Goal: Task Accomplishment & Management: Use online tool/utility

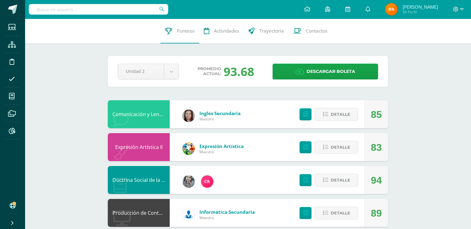
click at [133, 11] on input "text" at bounding box center [98, 9] width 139 height 11
click at [6, 130] on span at bounding box center [12, 130] width 14 height 14
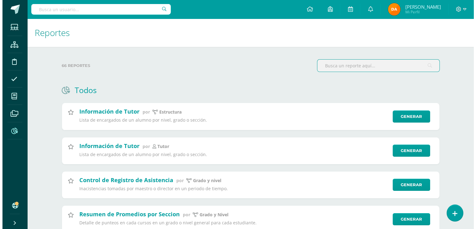
scroll to position [124, 0]
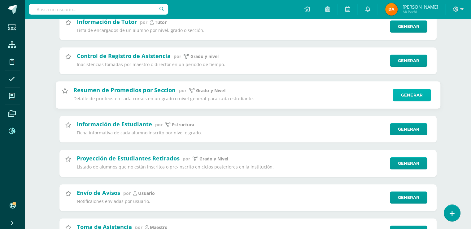
click at [404, 96] on link "Generar" at bounding box center [412, 95] width 38 height 12
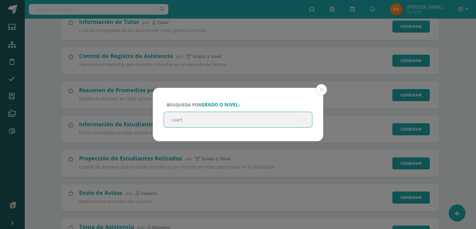
type input "cuarto"
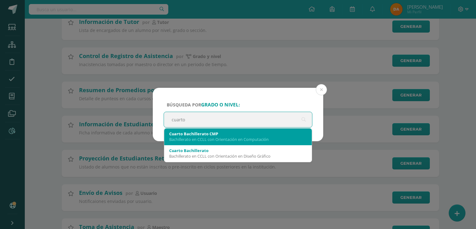
click at [253, 139] on div "Bachillerato en CCLL con Orientación en Computación" at bounding box center [238, 139] width 138 height 6
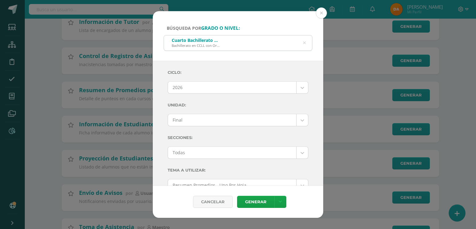
click at [274, 94] on div "Ciclo: 2026 2026 2025 2024 2023 2022 2021 Unidad: Final Final Secciones: Todas …" at bounding box center [238, 210] width 141 height 289
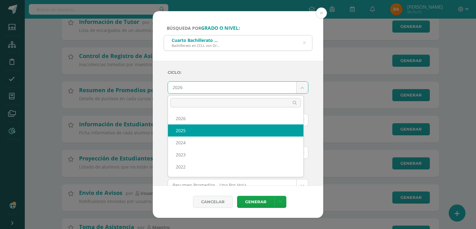
select select "7"
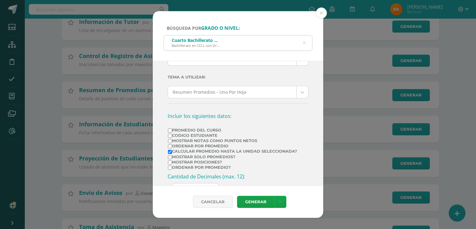
scroll to position [31, 0]
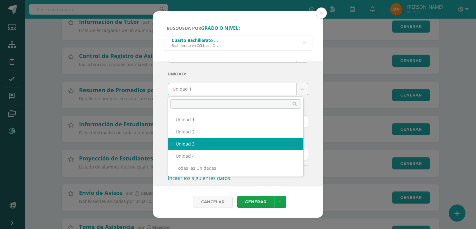
select select "Unidad 3"
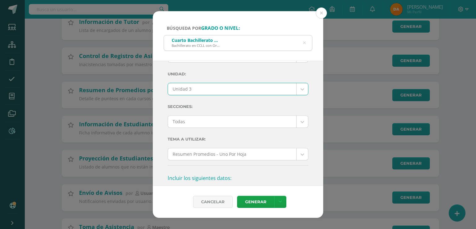
scroll to position [93, 0]
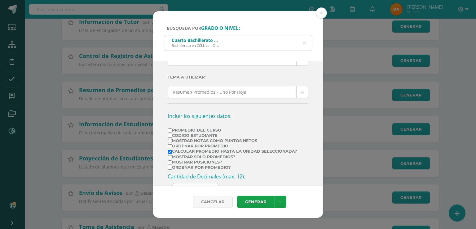
click at [245, 140] on label "Mostrar Notas Como Puntos Netos" at bounding box center [232, 140] width 129 height 5
click at [172, 140] on input "Mostrar Notas Como Puntos Netos" at bounding box center [170, 141] width 4 height 4
checkbox input "true"
click at [248, 152] on label "Calcular promedio hasta la unidad seleccionada?" at bounding box center [232, 151] width 129 height 5
click at [172, 152] on input "Calcular promedio hasta la unidad seleccionada?" at bounding box center [170, 152] width 4 height 4
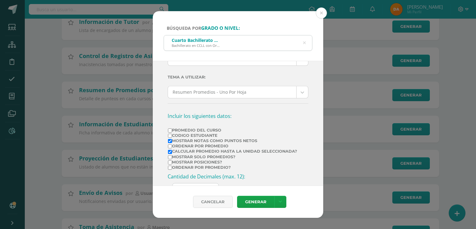
checkbox input "false"
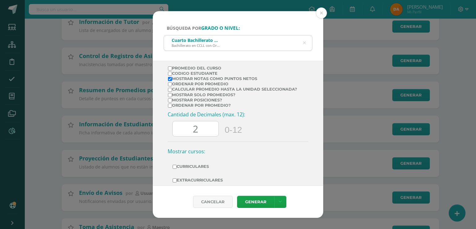
scroll to position [180, 0]
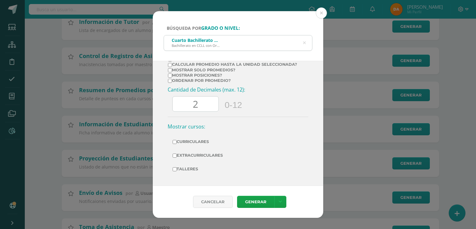
click at [217, 139] on label "Curriculares" at bounding box center [238, 141] width 131 height 9
click at [177, 140] on input "Curriculares" at bounding box center [175, 142] width 4 height 4
checkbox input "true"
drag, startPoint x: 215, startPoint y: 151, endPoint x: 213, endPoint y: 156, distance: 5.8
click at [215, 151] on label "Extracurriculares" at bounding box center [238, 155] width 131 height 9
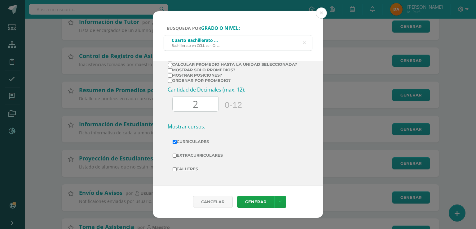
click at [197, 166] on label "Talleres" at bounding box center [238, 168] width 131 height 9
click at [177, 167] on input "Talleres" at bounding box center [175, 169] width 4 height 4
checkbox input "true"
click at [197, 156] on label "Extracurriculares" at bounding box center [238, 155] width 131 height 9
click at [177, 156] on input "Extracurriculares" at bounding box center [175, 155] width 4 height 4
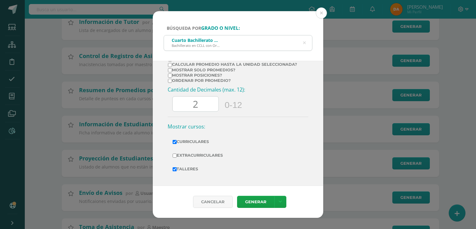
checkbox input "true"
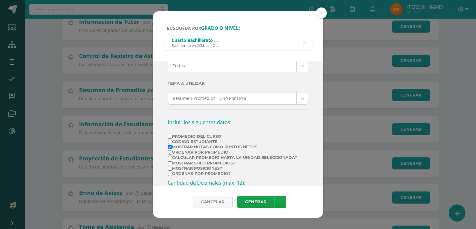
scroll to position [0, 0]
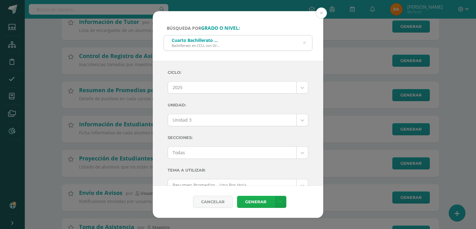
click at [264, 203] on link "Generar" at bounding box center [255, 201] width 37 height 12
click at [305, 40] on icon at bounding box center [304, 43] width 3 height 16
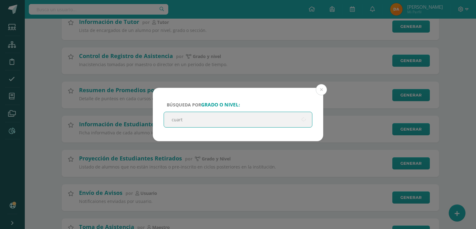
type input "cuarto"
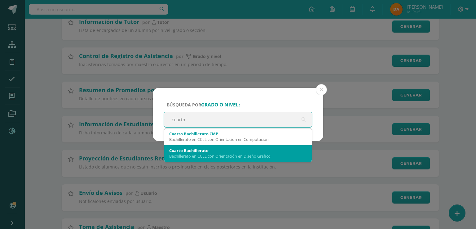
click at [265, 154] on div "Bachillerato en CCLL con Orientación en Diseño Gráfico" at bounding box center [238, 156] width 138 height 6
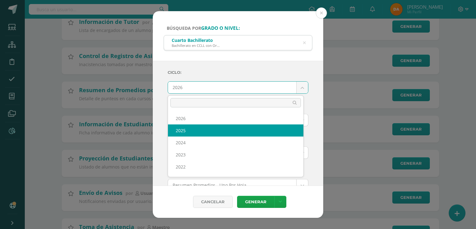
select select "7"
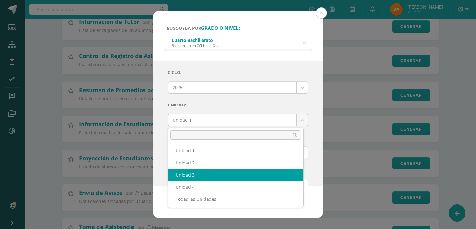
select select "Unidad 3"
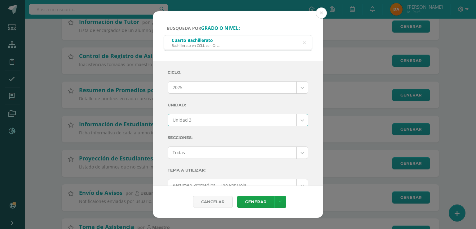
scroll to position [93, 0]
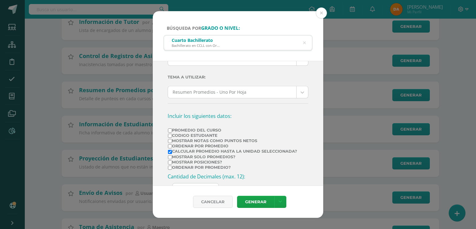
click at [229, 141] on label "Mostrar Notas Como Puntos Netos" at bounding box center [232, 140] width 129 height 5
click at [172, 141] on input "Mostrar Notas Como Puntos Netos" at bounding box center [170, 141] width 4 height 4
checkbox input "true"
click at [240, 152] on label "Calcular promedio hasta la unidad seleccionada?" at bounding box center [232, 151] width 129 height 5
click at [172, 152] on input "Calcular promedio hasta la unidad seleccionada?" at bounding box center [170, 152] width 4 height 4
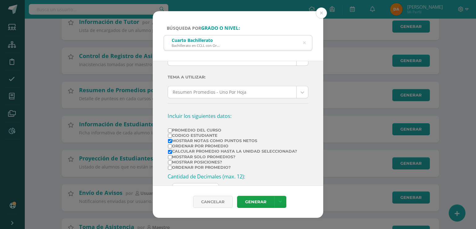
checkbox input "false"
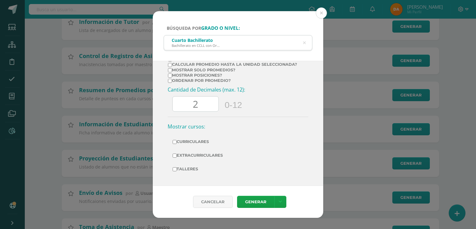
click at [216, 142] on label "Curriculares" at bounding box center [238, 141] width 131 height 9
click at [177, 142] on input "Curriculares" at bounding box center [175, 142] width 4 height 4
checkbox input "true"
click at [213, 155] on label "Extracurriculares" at bounding box center [238, 155] width 131 height 9
click at [177, 155] on input "Extracurriculares" at bounding box center [175, 155] width 4 height 4
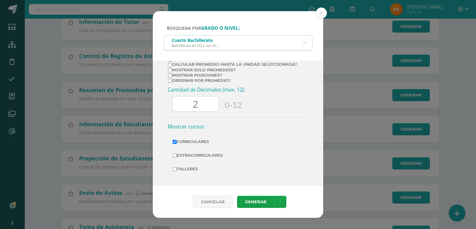
checkbox input "true"
drag, startPoint x: 192, startPoint y: 168, endPoint x: 202, endPoint y: 173, distance: 11.2
click at [192, 168] on label "Talleres" at bounding box center [238, 168] width 131 height 9
click at [177, 168] on input "Talleres" at bounding box center [175, 169] width 4 height 4
checkbox input "true"
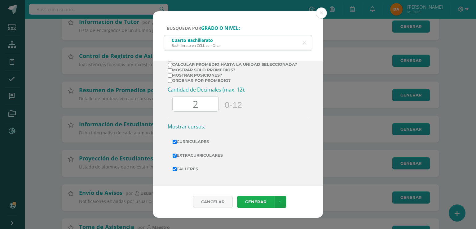
click at [261, 197] on link "Generar" at bounding box center [255, 201] width 37 height 12
click at [304, 41] on icon at bounding box center [304, 43] width 3 height 16
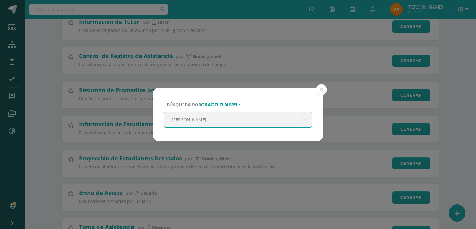
type input "quinto"
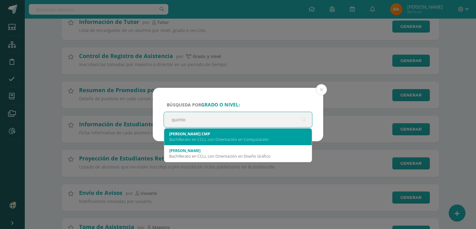
click at [241, 135] on div "Quinto Bachillerato CMP" at bounding box center [238, 134] width 138 height 6
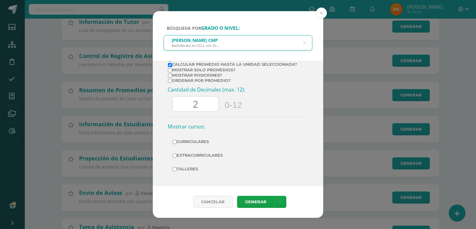
click at [188, 146] on td "Curriculares" at bounding box center [238, 142] width 141 height 14
click at [192, 144] on label "Curriculares" at bounding box center [238, 141] width 131 height 9
click at [177, 144] on input "Curriculares" at bounding box center [175, 142] width 4 height 4
checkbox input "true"
click at [193, 159] on td "Extracurriculares" at bounding box center [238, 155] width 141 height 14
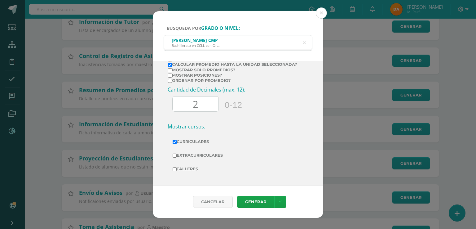
click at [193, 159] on td "Extracurriculares" at bounding box center [238, 155] width 141 height 14
click at [191, 161] on td "Extracurriculares" at bounding box center [238, 155] width 141 height 14
click at [193, 158] on label "Extracurriculares" at bounding box center [238, 155] width 131 height 9
click at [177, 157] on input "Extracurriculares" at bounding box center [175, 155] width 4 height 4
checkbox input "true"
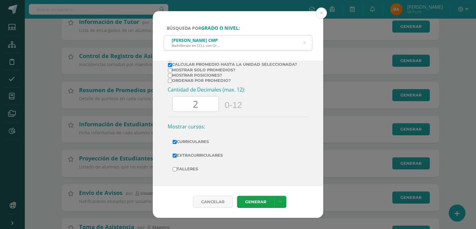
click at [194, 167] on label "Talleres" at bounding box center [238, 168] width 131 height 9
click at [177, 167] on input "Talleres" at bounding box center [175, 169] width 4 height 4
checkbox input "true"
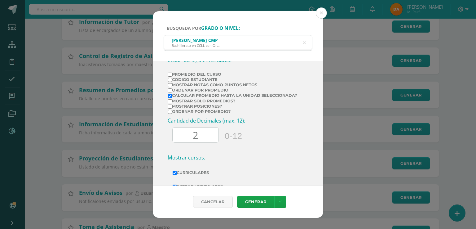
click at [272, 95] on label "Calcular promedio hasta la unidad seleccionada?" at bounding box center [232, 95] width 129 height 5
click at [172, 95] on input "Calcular promedio hasta la unidad seleccionada?" at bounding box center [170, 96] width 4 height 4
checkbox input "false"
click at [251, 84] on label "Mostrar Notas Como Puntos Netos" at bounding box center [232, 84] width 129 height 5
click at [172, 84] on input "Mostrar Notas Como Puntos Netos" at bounding box center [170, 85] width 4 height 4
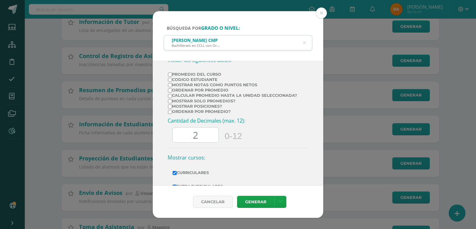
checkbox input "true"
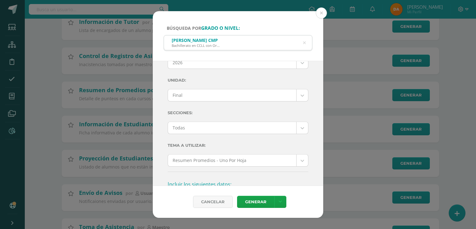
scroll to position [0, 0]
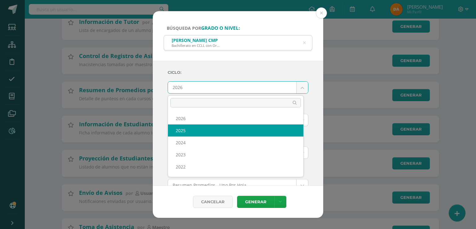
select select "7"
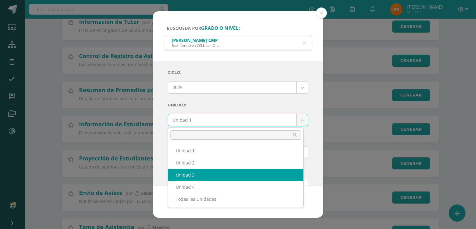
select select "Unidad 3"
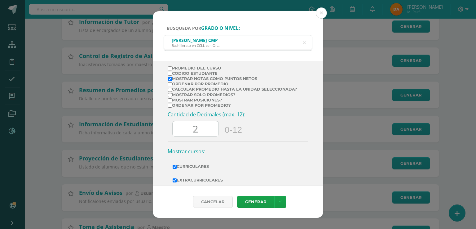
scroll to position [180, 0]
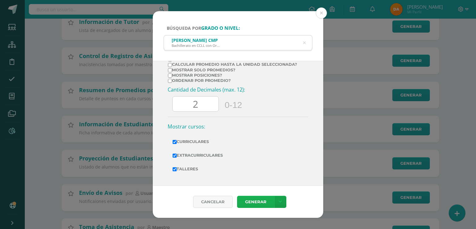
click at [256, 203] on link "Generar" at bounding box center [255, 201] width 37 height 12
click at [320, 17] on button at bounding box center [321, 12] width 11 height 11
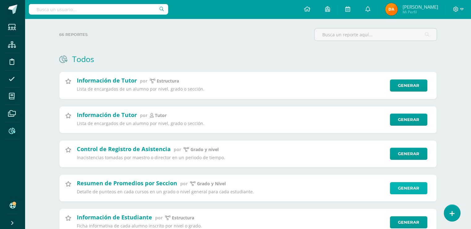
scroll to position [0, 0]
